Goal: Task Accomplishment & Management: Complete application form

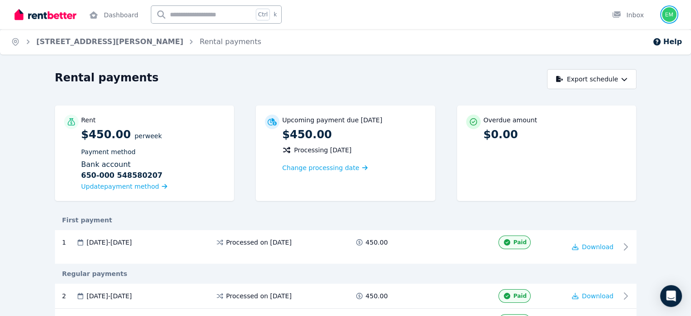
click at [671, 14] on img "button" at bounding box center [669, 14] width 15 height 15
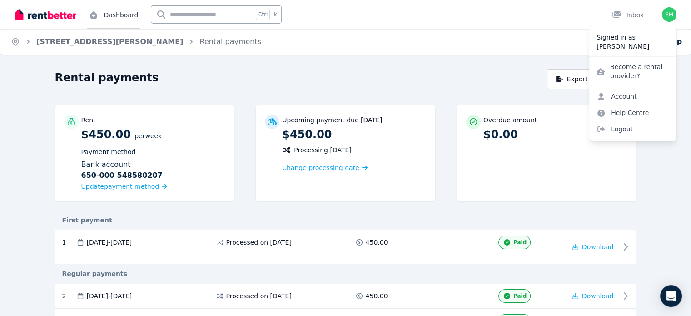
click at [91, 11] on icon at bounding box center [93, 14] width 9 height 7
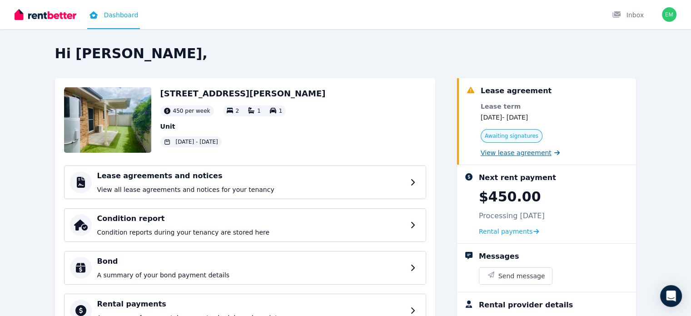
click at [546, 155] on span "View lease agreement" at bounding box center [516, 152] width 71 height 9
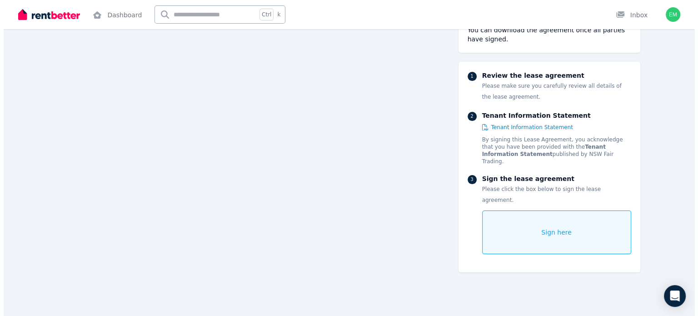
scroll to position [10559, 0]
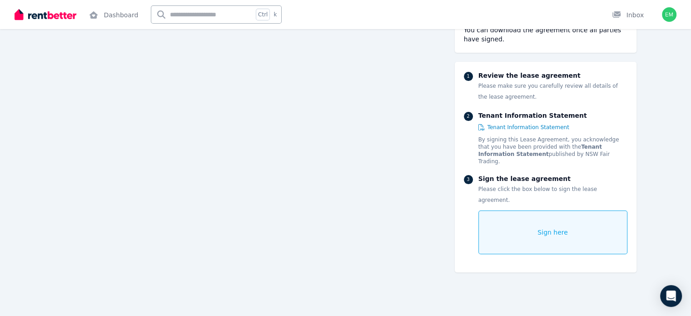
click at [543, 210] on div "Sign here" at bounding box center [553, 232] width 149 height 44
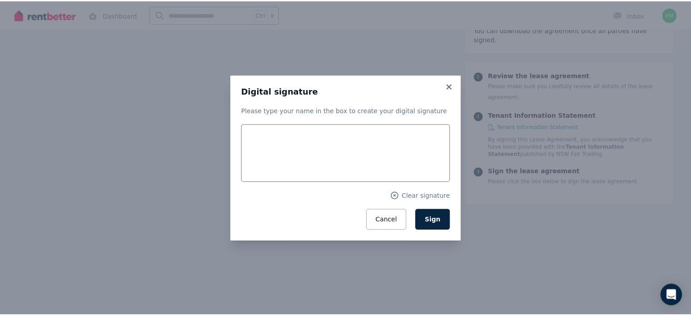
scroll to position [10614, 0]
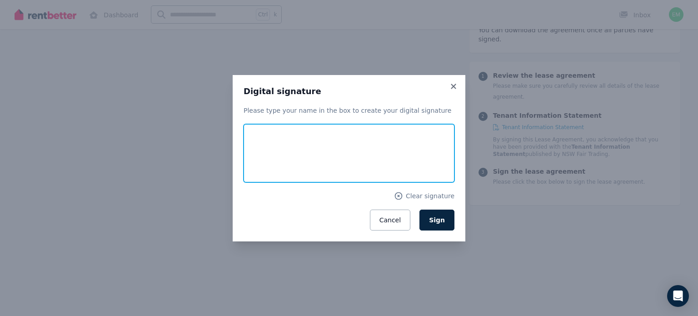
drag, startPoint x: 265, startPoint y: 156, endPoint x: 281, endPoint y: 134, distance: 27.9
click at [281, 134] on input "text" at bounding box center [349, 153] width 211 height 58
type input "**********"
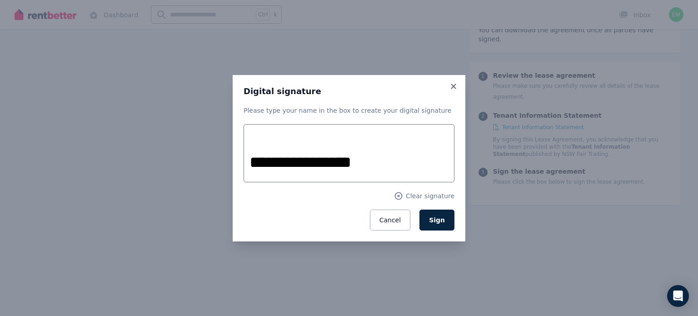
click at [503, 211] on div "**********" at bounding box center [349, 158] width 698 height 316
click at [453, 87] on icon at bounding box center [453, 86] width 5 height 5
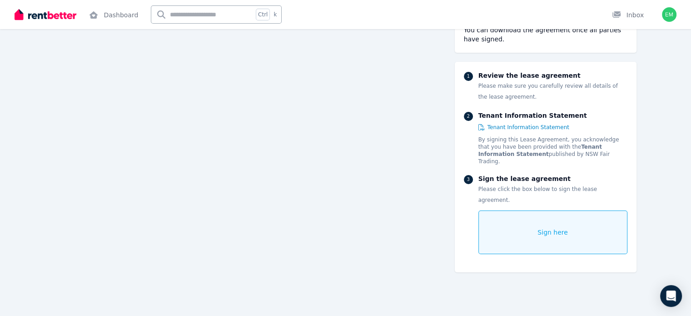
scroll to position [10289, 0]
click at [542, 124] on span "Tenant Information Statement" at bounding box center [529, 127] width 82 height 7
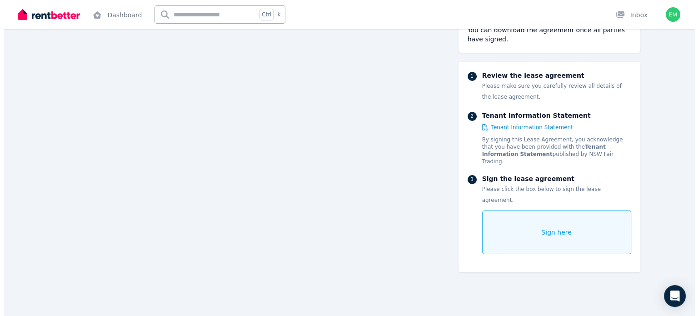
scroll to position [10300, 0]
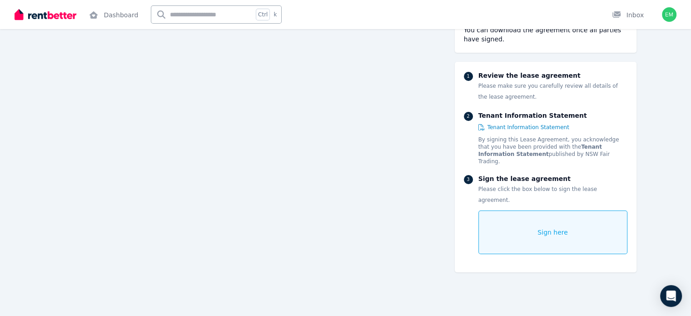
click at [530, 210] on div "Sign here" at bounding box center [553, 232] width 149 height 44
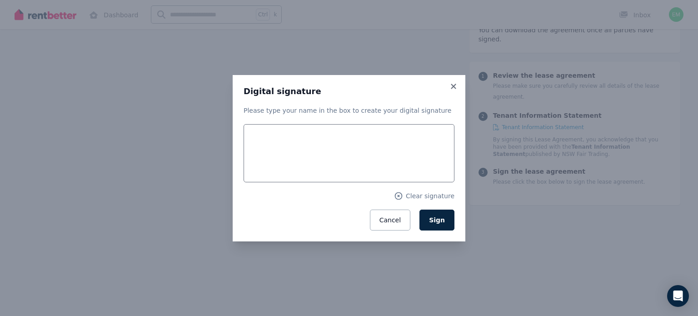
scroll to position [10333, 0]
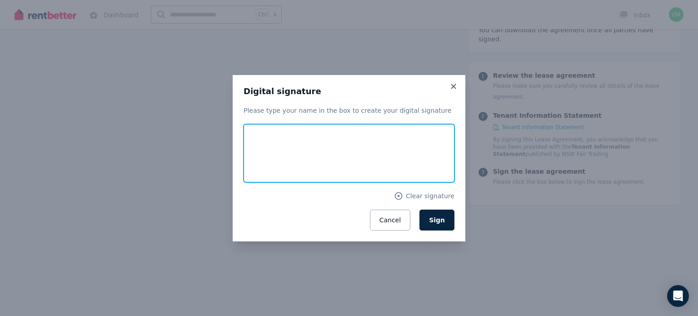
click at [368, 143] on input "text" at bounding box center [349, 153] width 211 height 58
type input "**********"
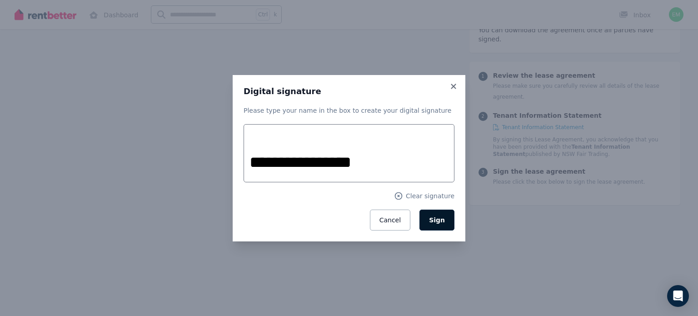
click at [437, 216] on span "Sign" at bounding box center [437, 219] width 16 height 7
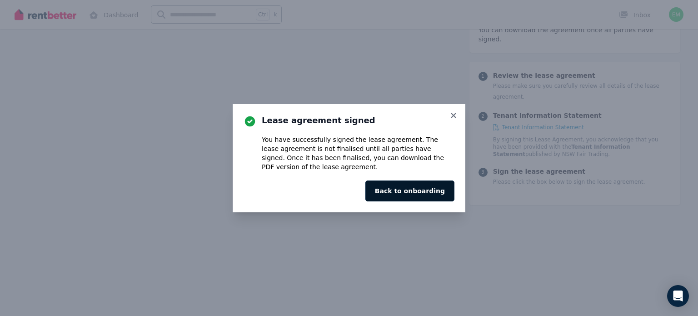
click at [401, 194] on button "Back to onboarding" at bounding box center [410, 190] width 89 height 21
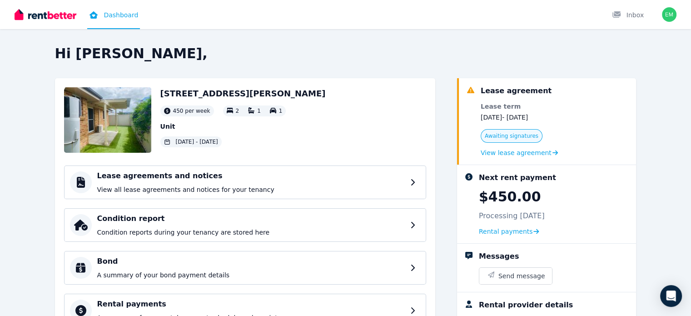
click at [511, 144] on div "Awaiting signatures View lease agreement" at bounding box center [519, 143] width 77 height 28
click at [520, 134] on span "Awaiting signatures" at bounding box center [512, 135] width 54 height 7
click at [533, 152] on span "View lease agreement" at bounding box center [516, 152] width 71 height 9
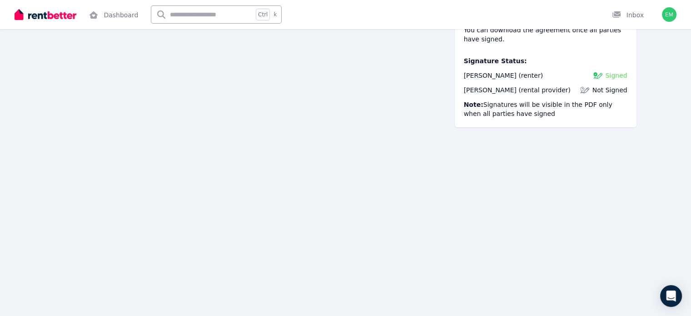
scroll to position [111, 0]
